Goal: Transaction & Acquisition: Purchase product/service

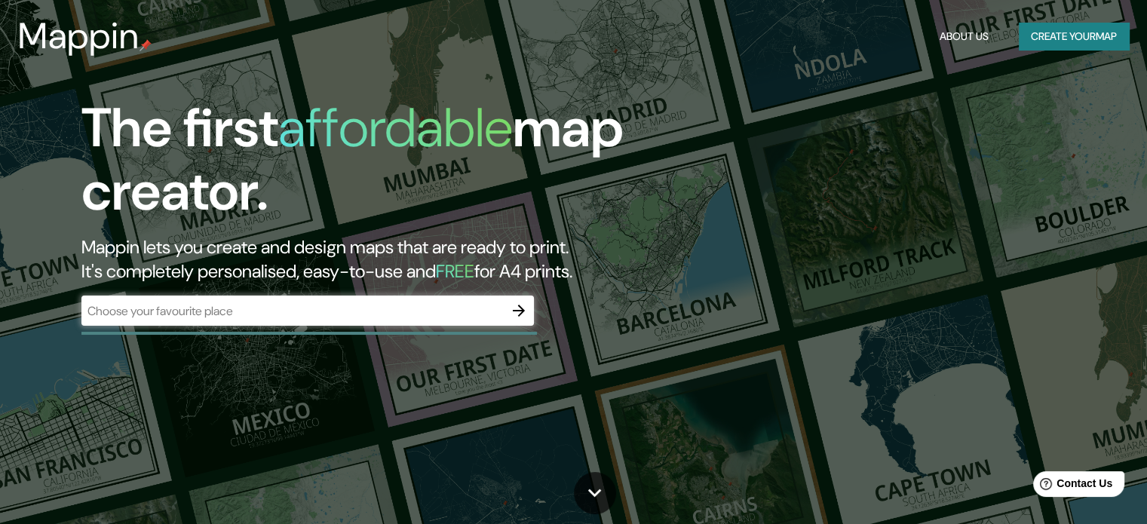
click at [457, 321] on div "​" at bounding box center [307, 311] width 453 height 30
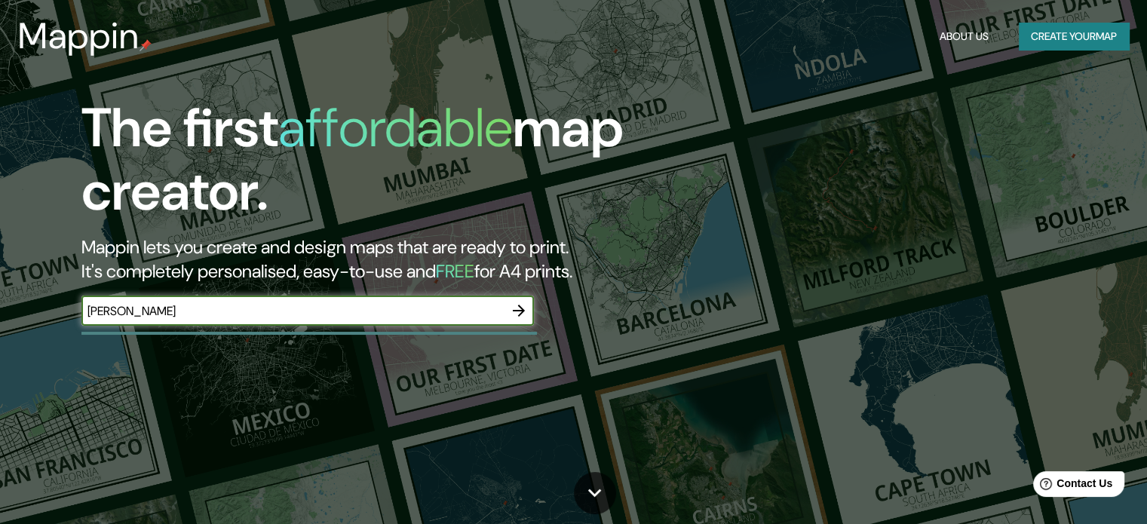
type input "[PERSON_NAME]"
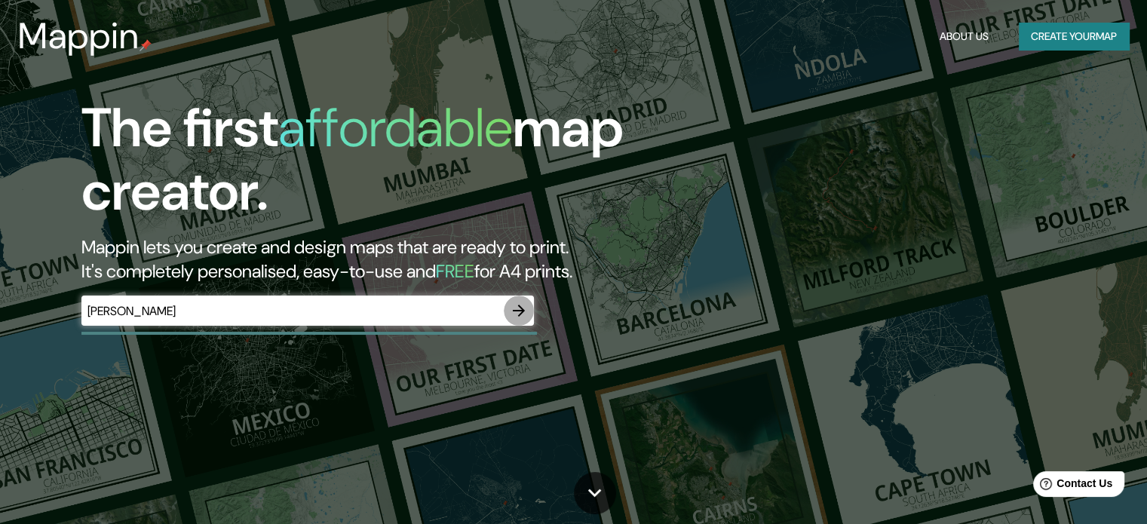
click at [511, 310] on icon "button" at bounding box center [519, 311] width 18 height 18
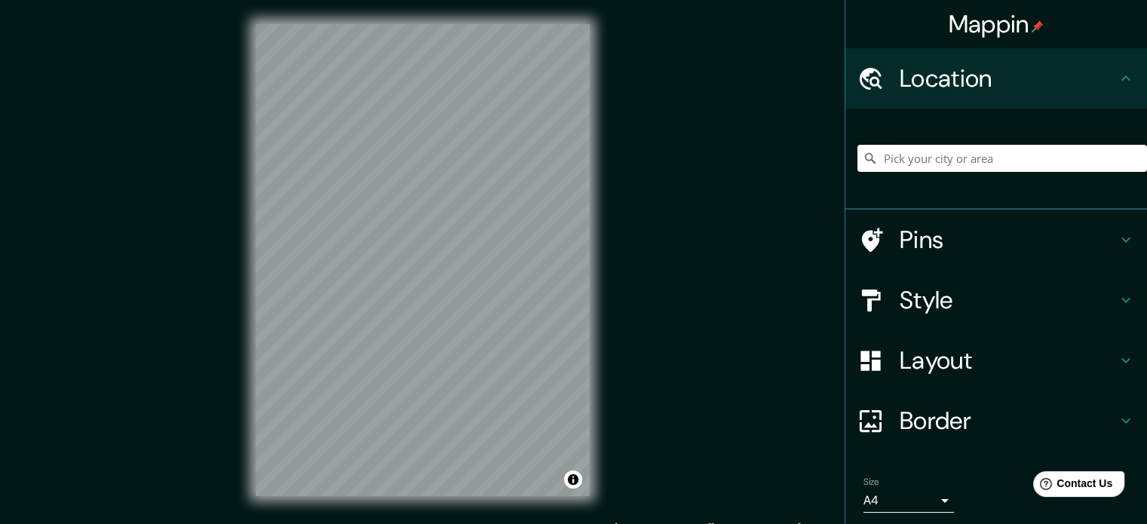
click at [889, 164] on input "Pick your city or area" at bounding box center [1003, 158] width 290 height 27
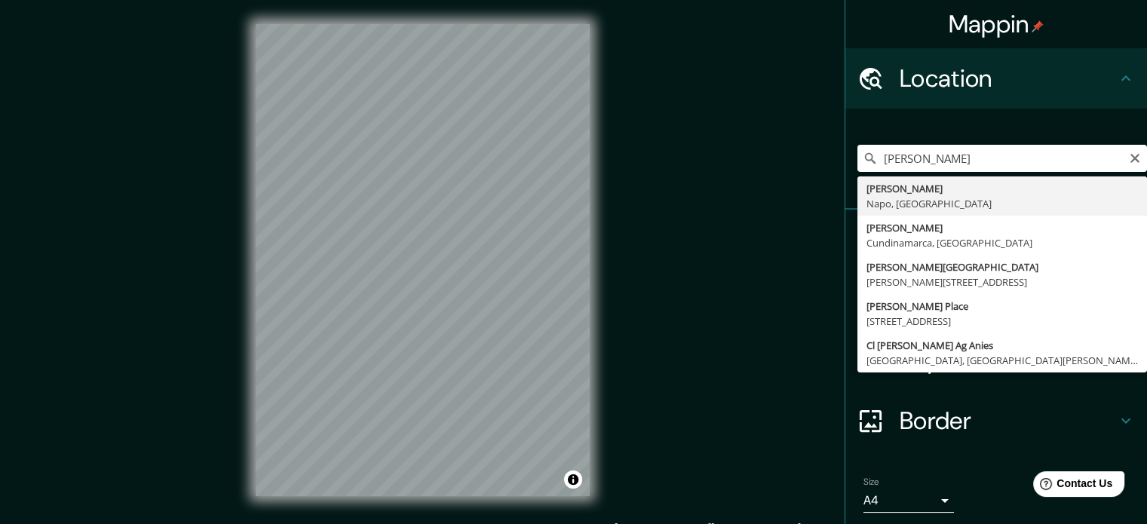
type input "[PERSON_NAME], [GEOGRAPHIC_DATA], [GEOGRAPHIC_DATA]"
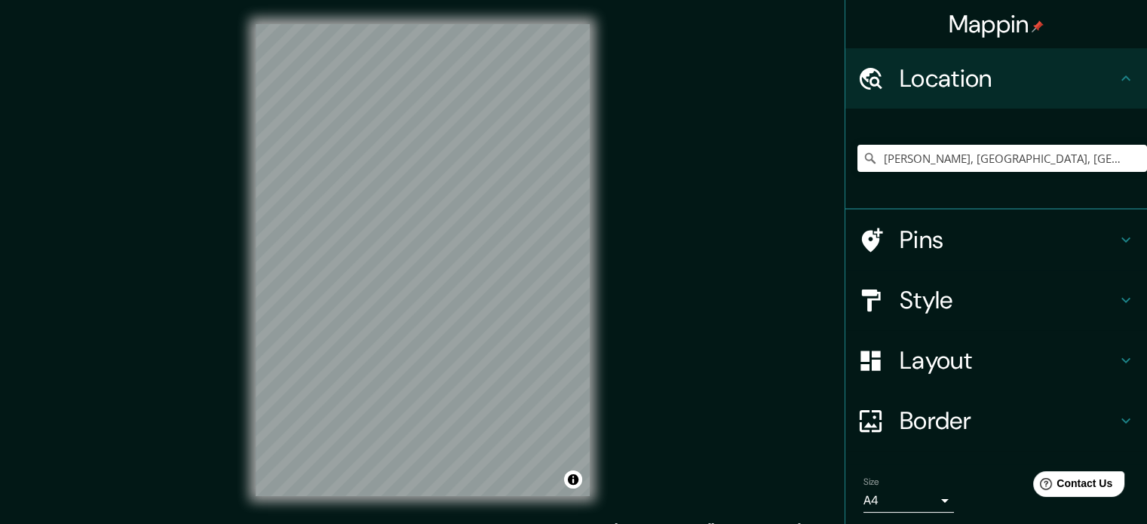
click at [908, 286] on h4 "Style" at bounding box center [1008, 300] width 217 height 30
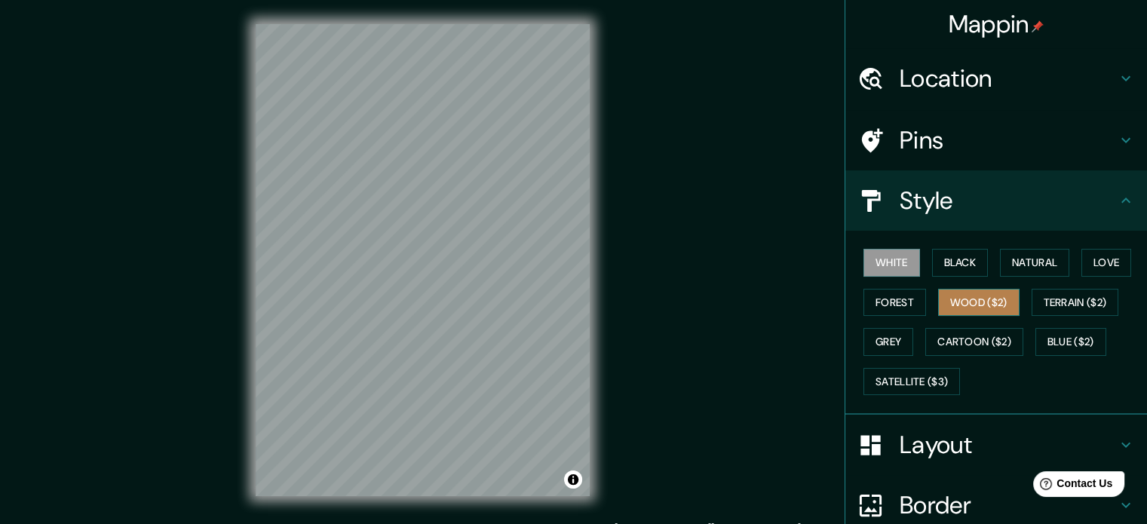
click at [965, 306] on button "Wood ($2)" at bounding box center [978, 303] width 81 height 28
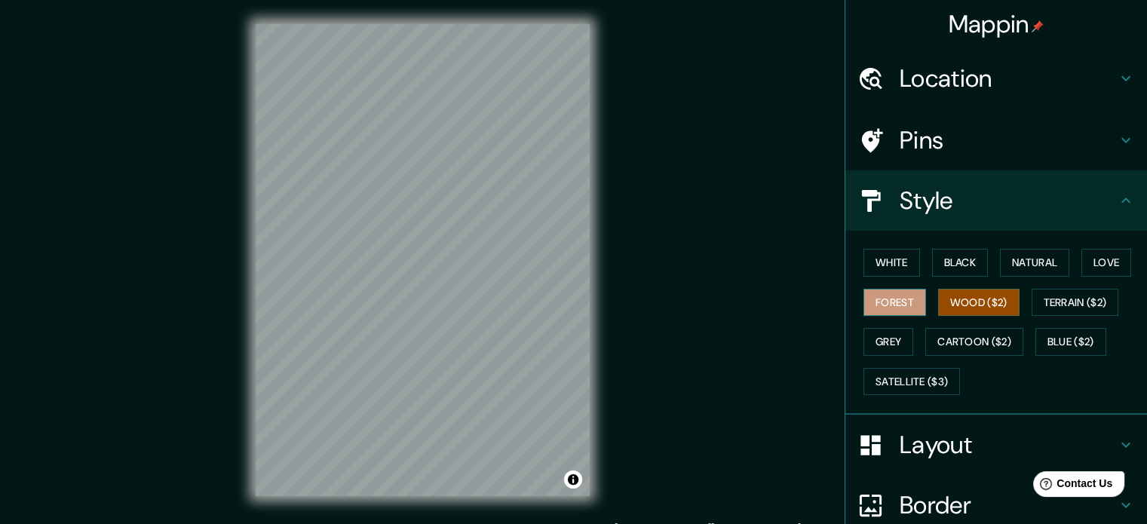
click at [874, 305] on button "Forest" at bounding box center [895, 303] width 63 height 28
click at [869, 250] on button "White" at bounding box center [892, 263] width 57 height 28
